Goal: Check status: Check status

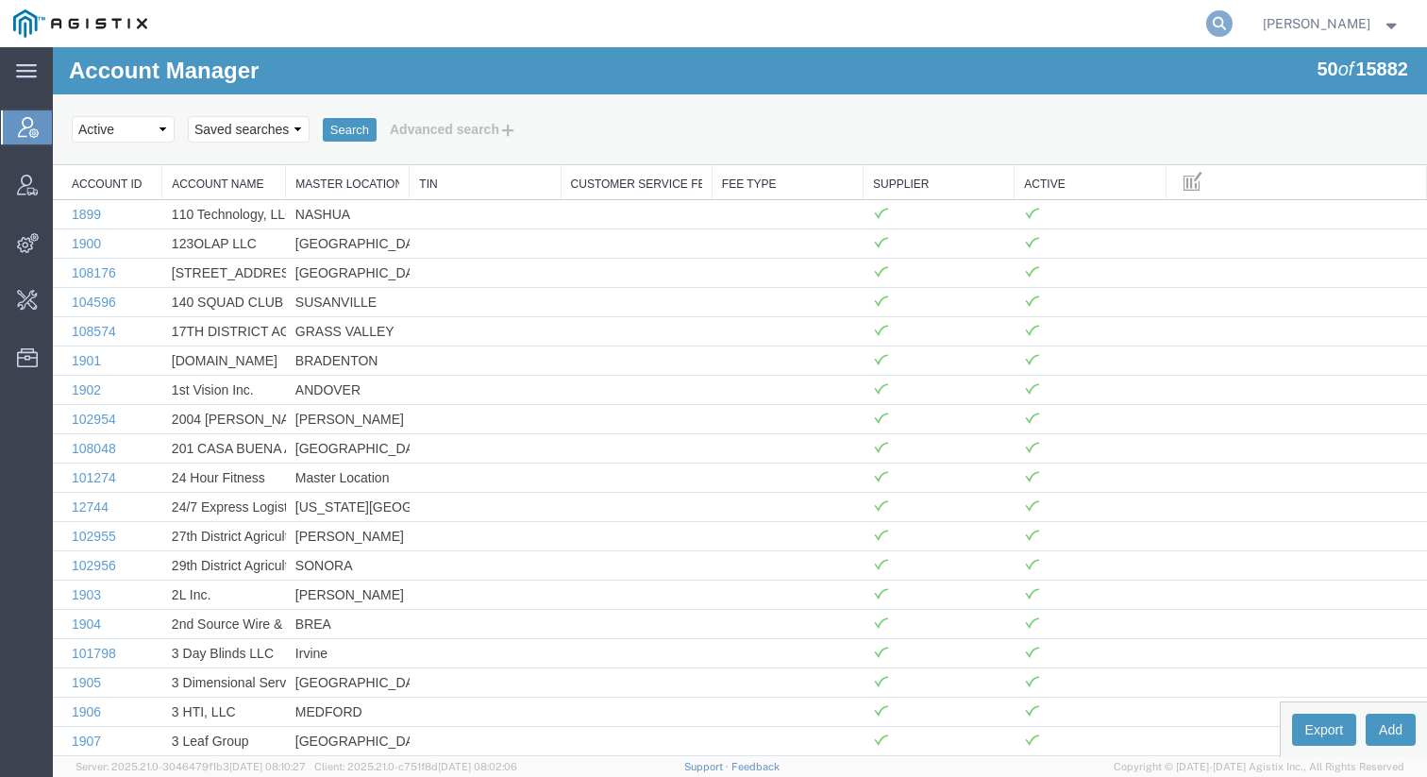
click at [1233, 28] on icon at bounding box center [1220, 23] width 26 height 26
click at [988, 31] on input "search" at bounding box center [920, 23] width 574 height 45
paste input "56852061"
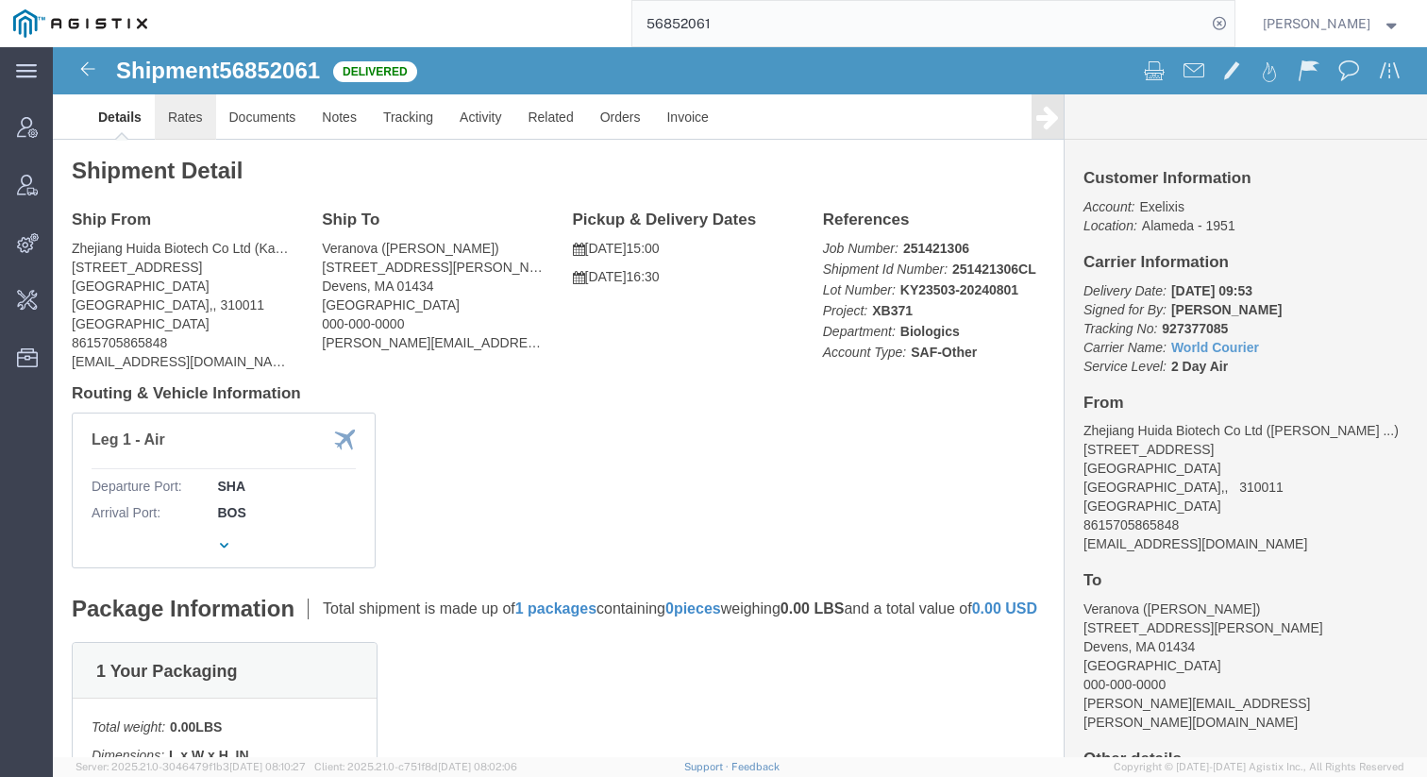
click link "Rates"
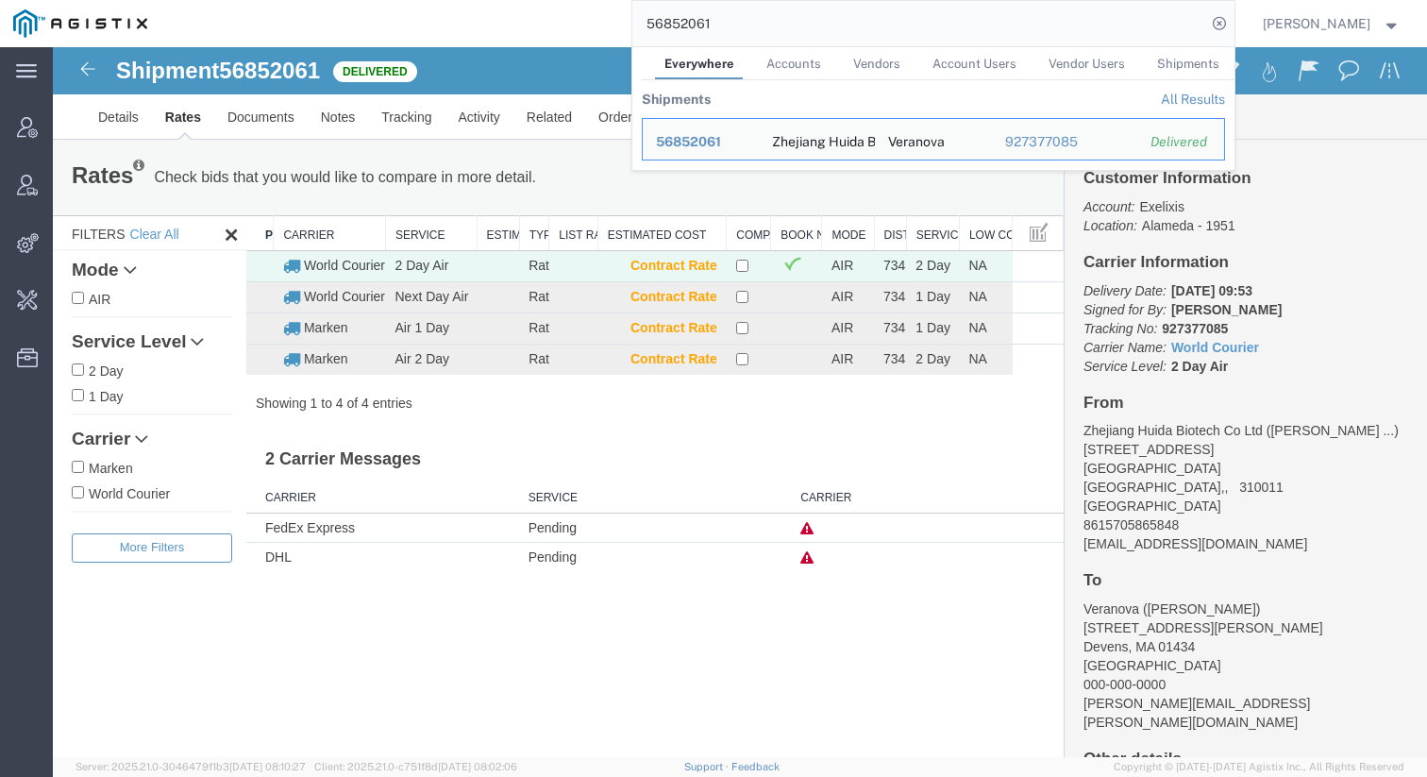
click at [1135, 14] on input "56852061" at bounding box center [920, 23] width 574 height 45
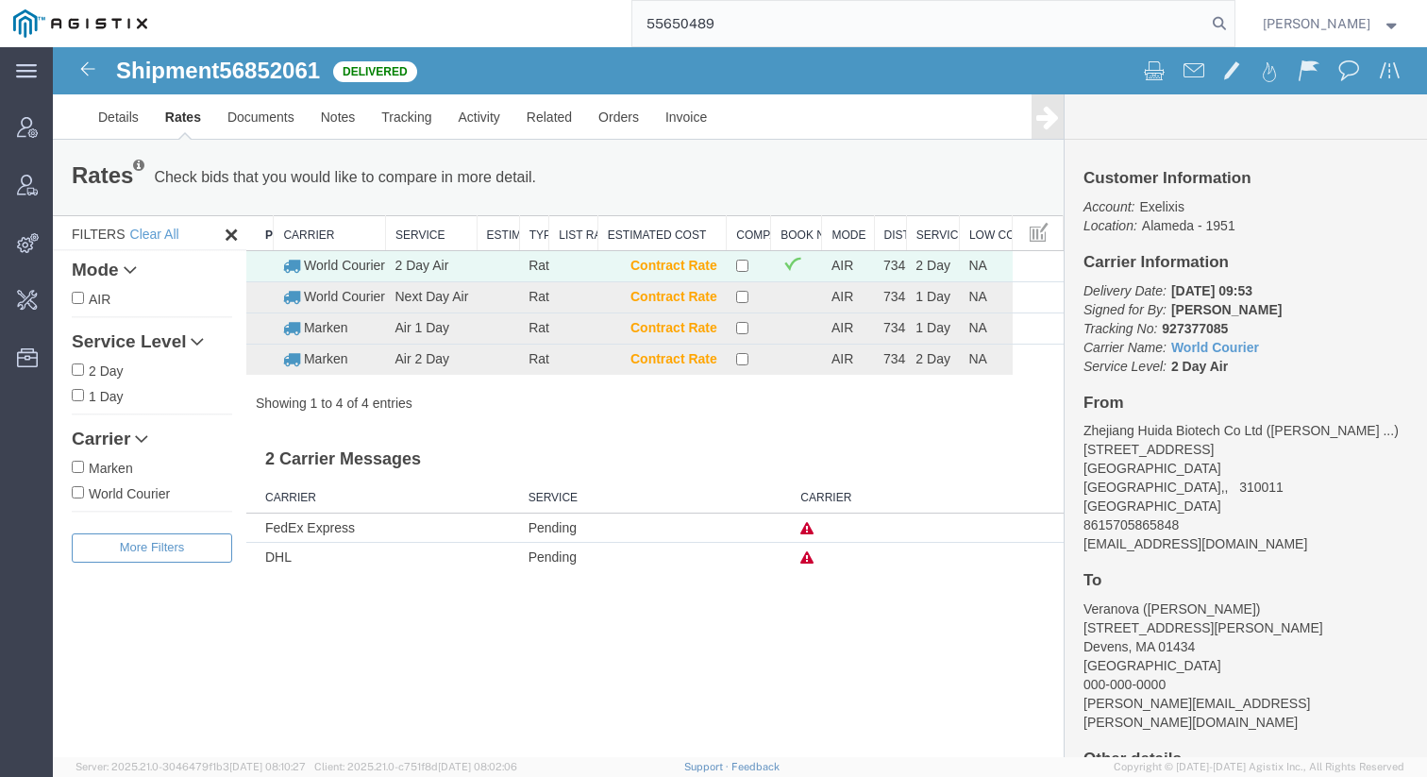
type input "55650489"
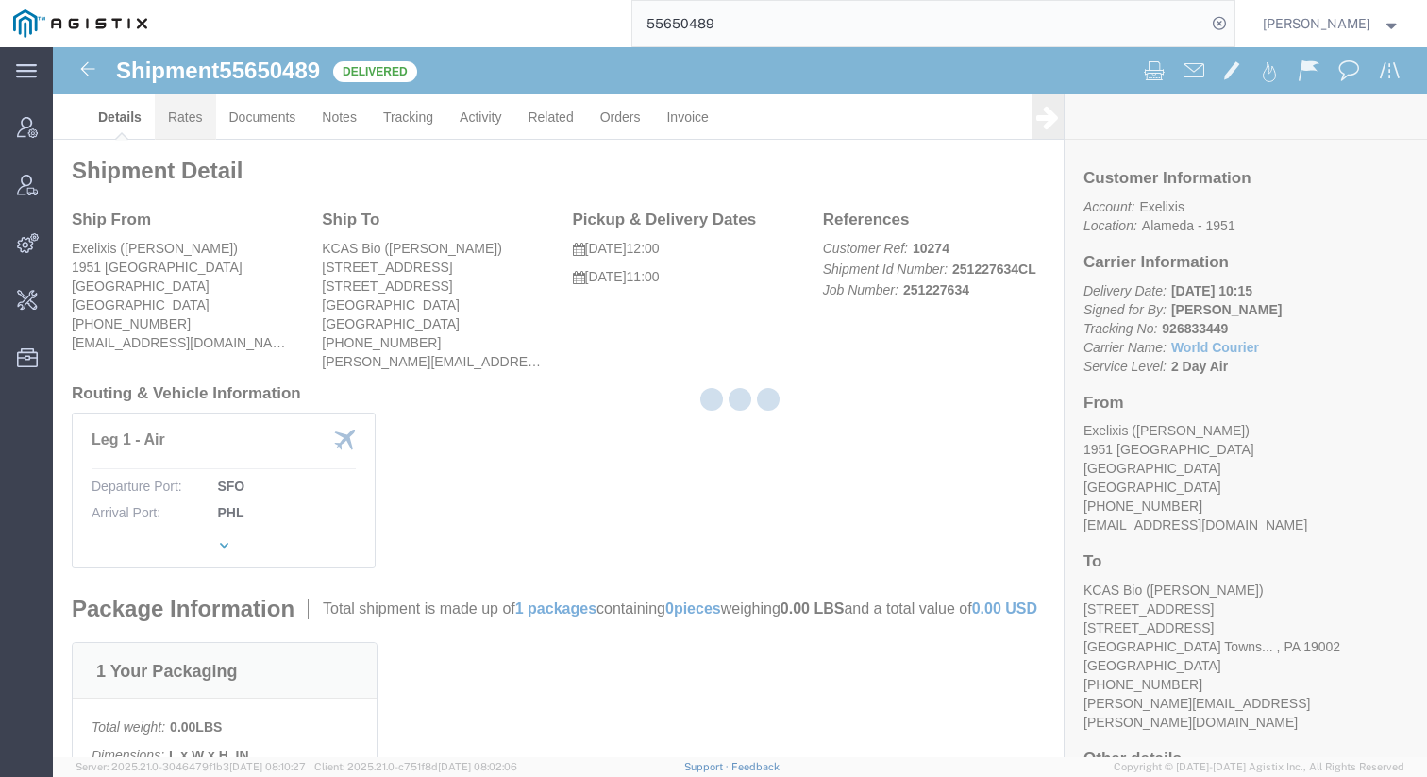
click link "Rates"
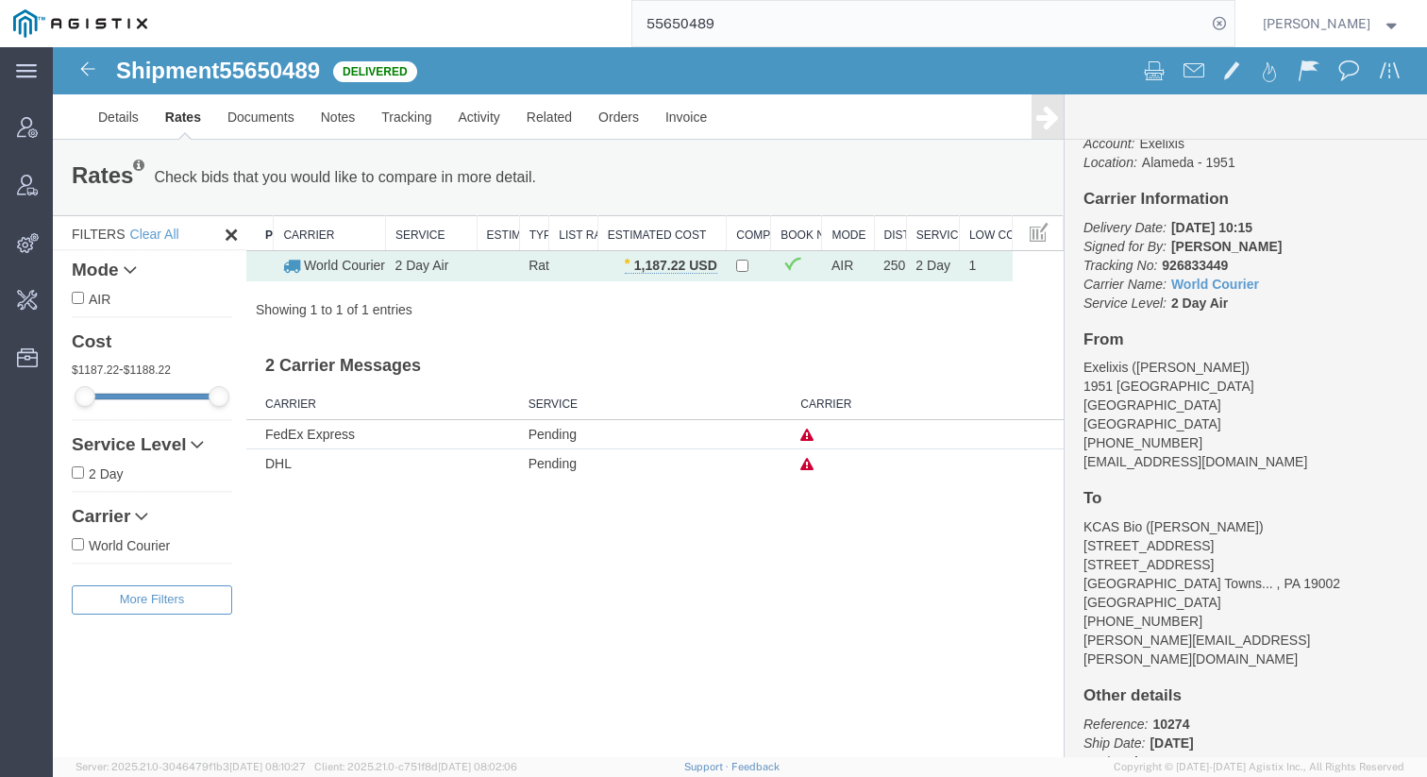
scroll to position [163, 0]
